Goal: Task Accomplishment & Management: Complete application form

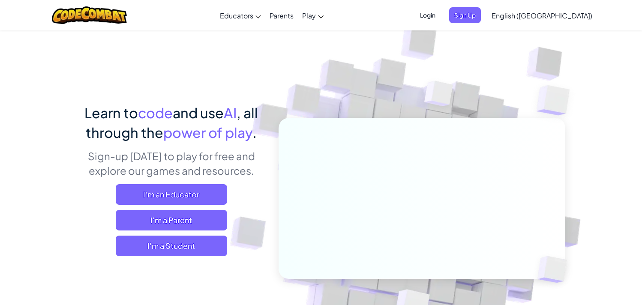
click at [481, 18] on span "Sign Up" at bounding box center [465, 15] width 32 height 16
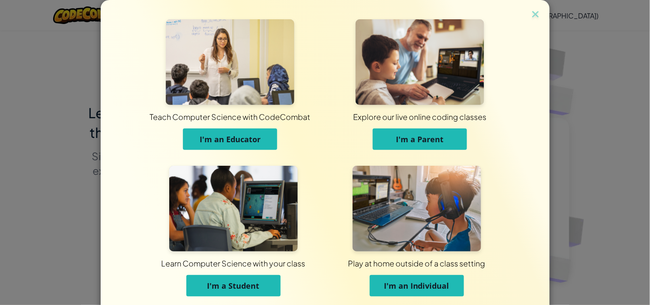
click at [236, 213] on img at bounding box center [233, 209] width 129 height 86
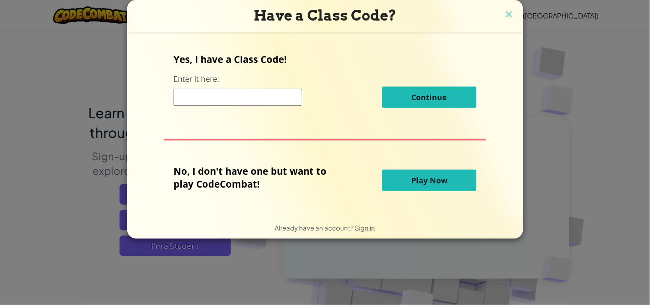
click at [263, 84] on div "Yes, I have a Class Code! Enter it here: Continue" at bounding box center [324, 84] width 303 height 62
click at [263, 101] on input at bounding box center [237, 97] width 129 height 17
type input "TurnFunShape"
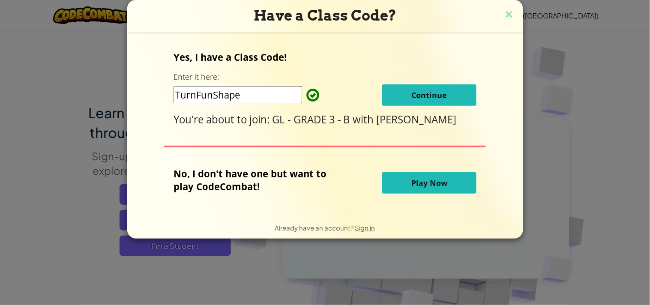
click at [411, 101] on button "Continue" at bounding box center [429, 94] width 94 height 21
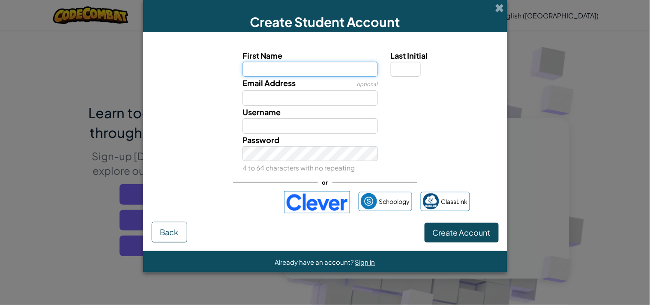
paste input "GLGHAZALS"
type input "GLGHAZAL"
click at [413, 64] on input "Last Initial" at bounding box center [406, 69] width 30 height 15
type input "GLGHAZAL"
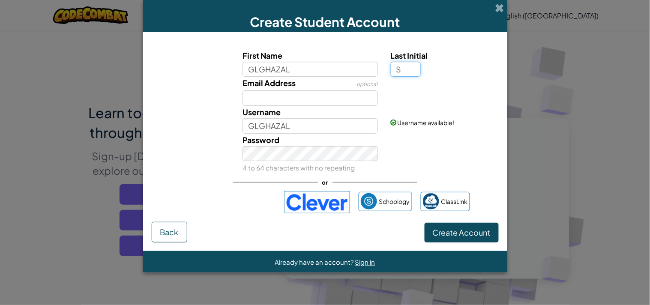
type input "S"
type input "GLGHAZALS"
click at [460, 227] on span "Create Account" at bounding box center [462, 232] width 58 height 10
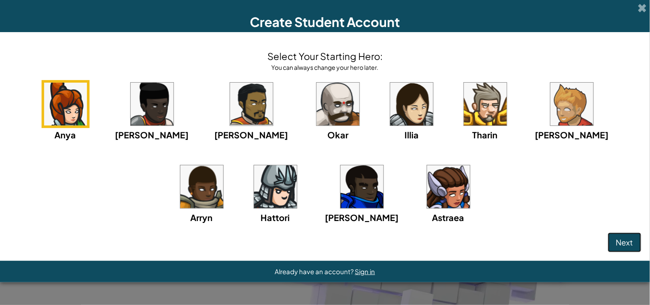
click button "Next" at bounding box center [624, 243] width 33 height 20
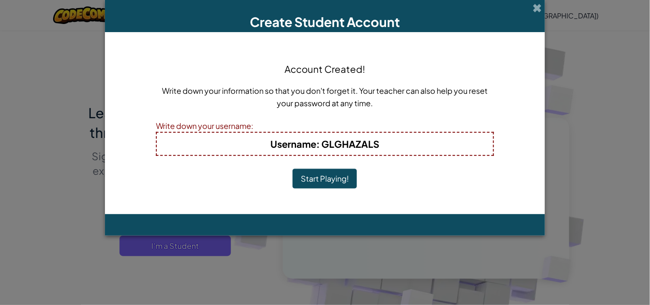
click at [293, 169] on button "Start Playing!" at bounding box center [325, 179] width 64 height 20
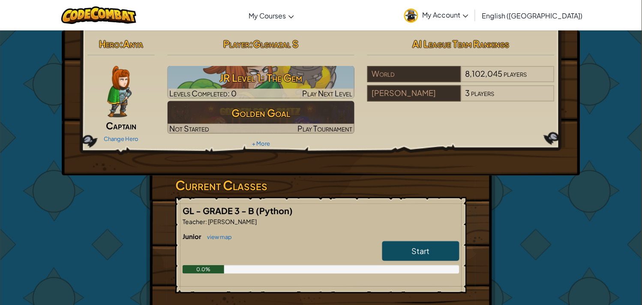
click at [472, 7] on link "My Account" at bounding box center [436, 15] width 73 height 27
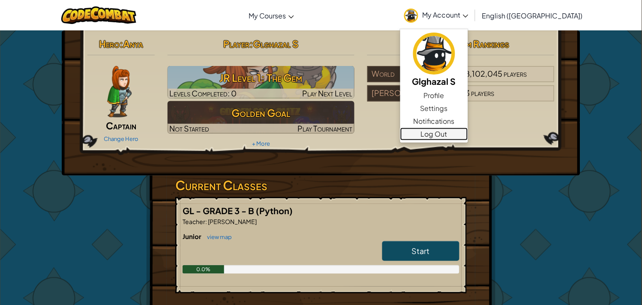
click at [466, 134] on link "Log Out" at bounding box center [434, 134] width 68 height 13
